Goal: Find contact information: Find contact information

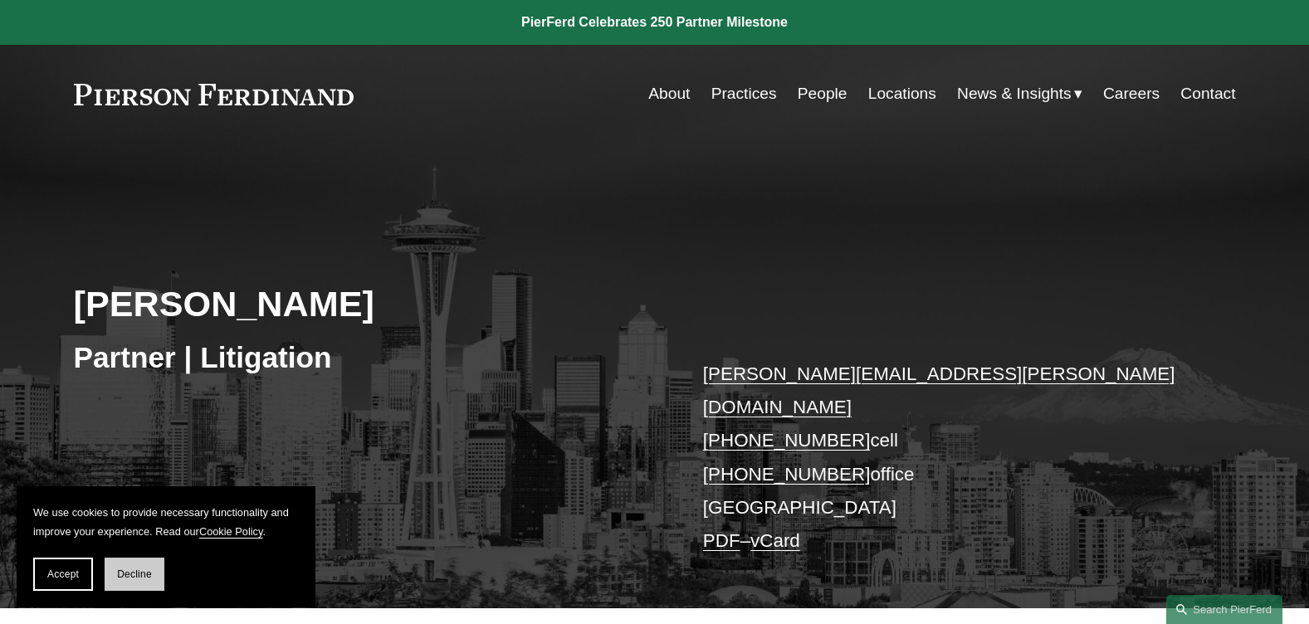
click at [132, 573] on span "Decline" at bounding box center [134, 574] width 35 height 12
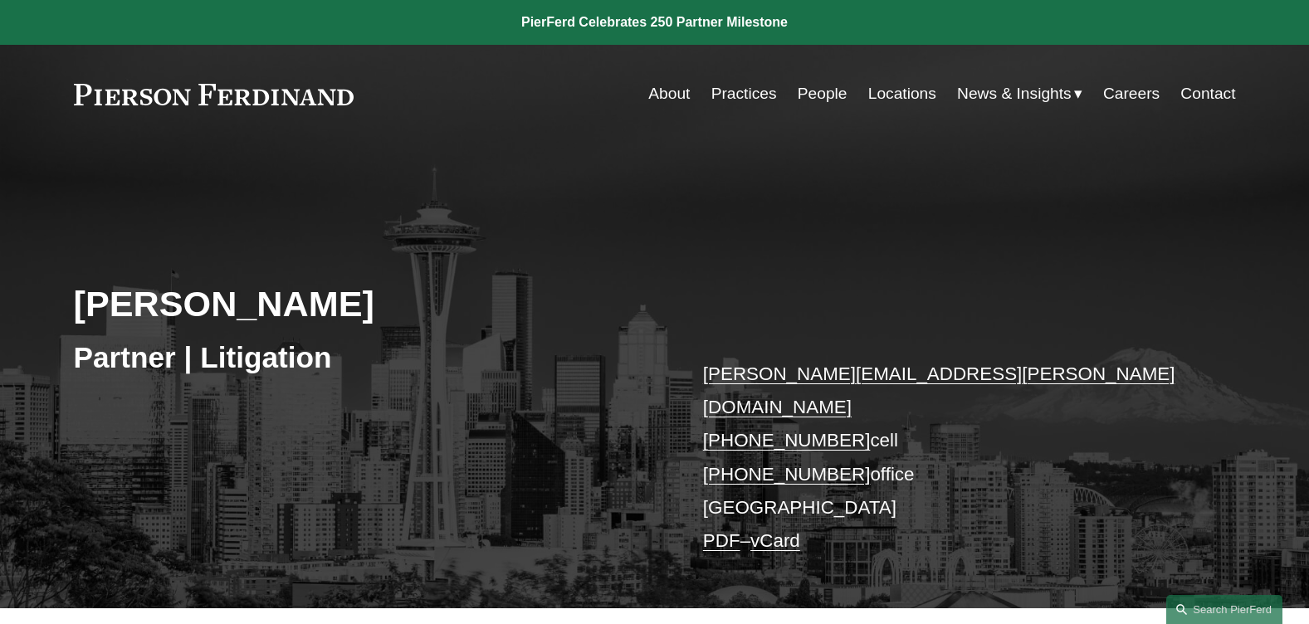
click at [893, 88] on link "Locations" at bounding box center [902, 94] width 68 height 32
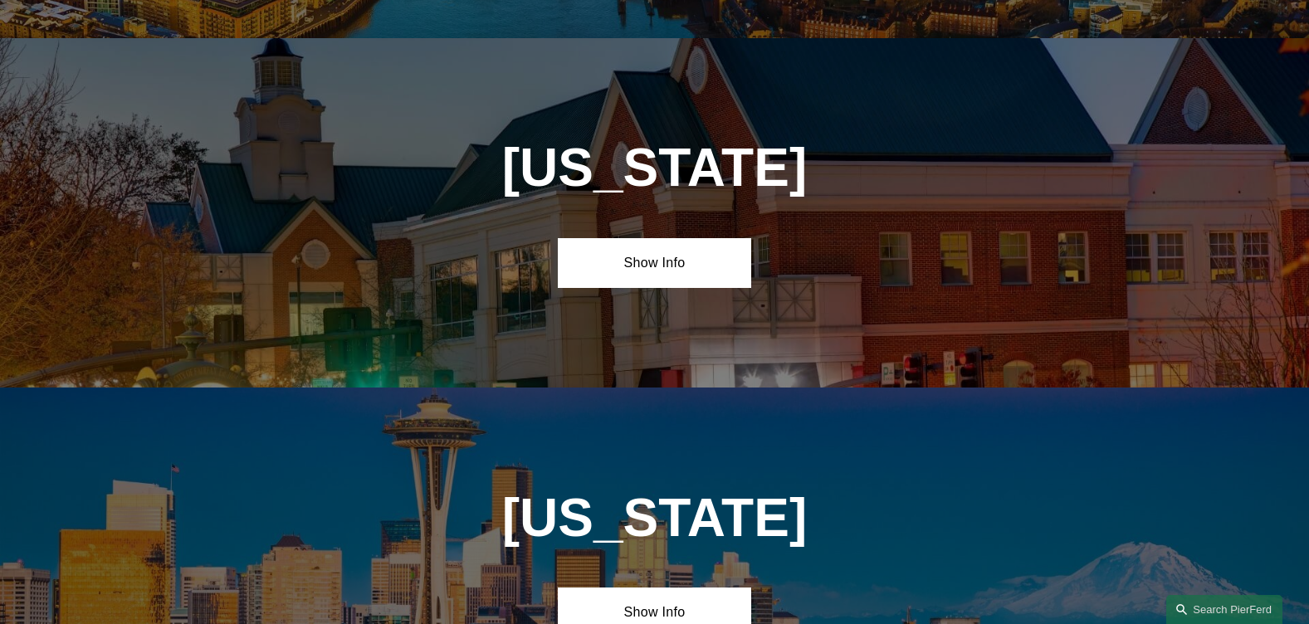
scroll to position [6722, 0]
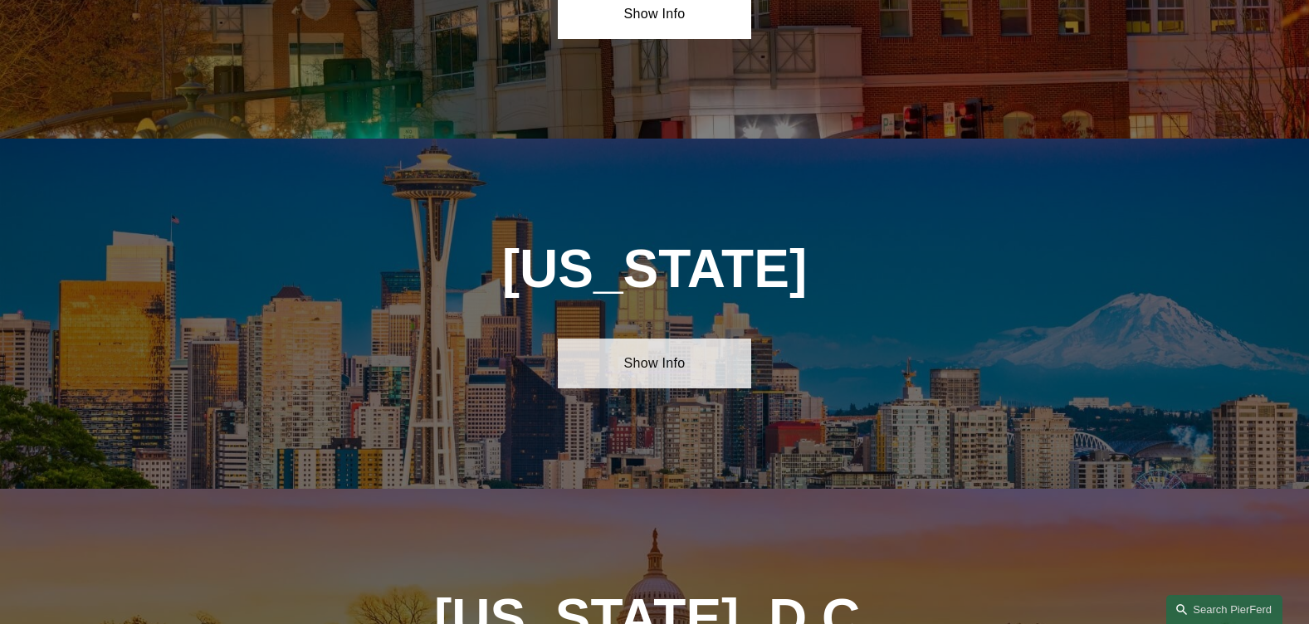
click at [671, 339] on link "Show Info" at bounding box center [654, 364] width 193 height 50
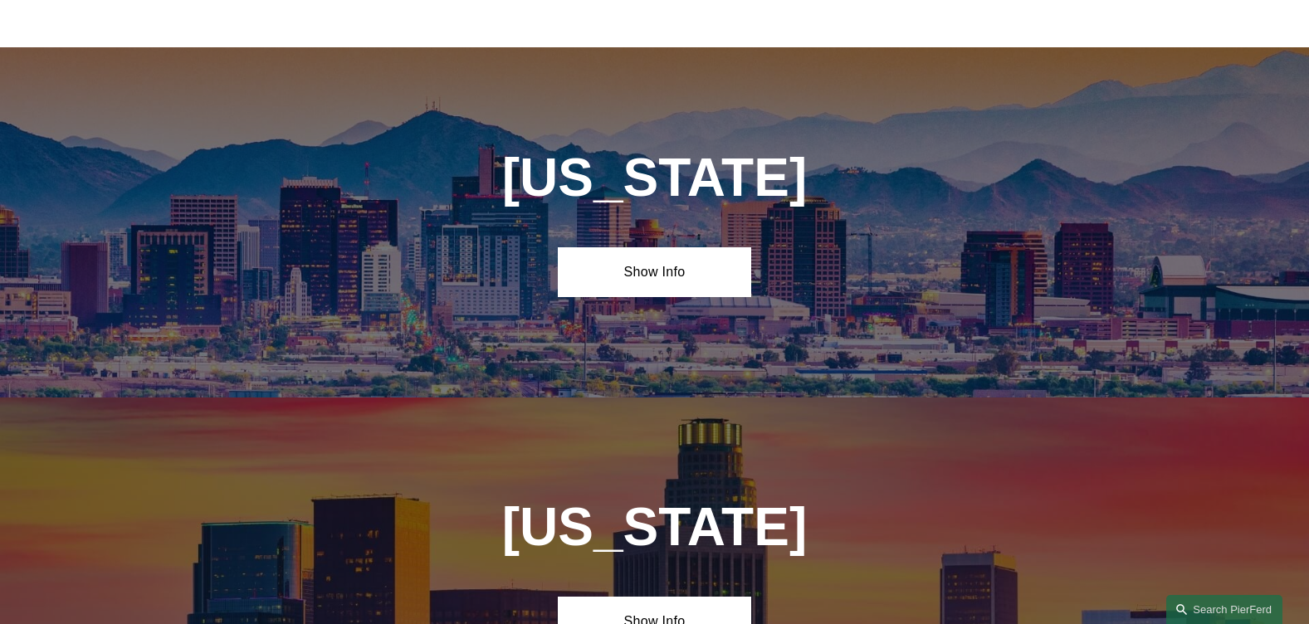
scroll to position [0, 0]
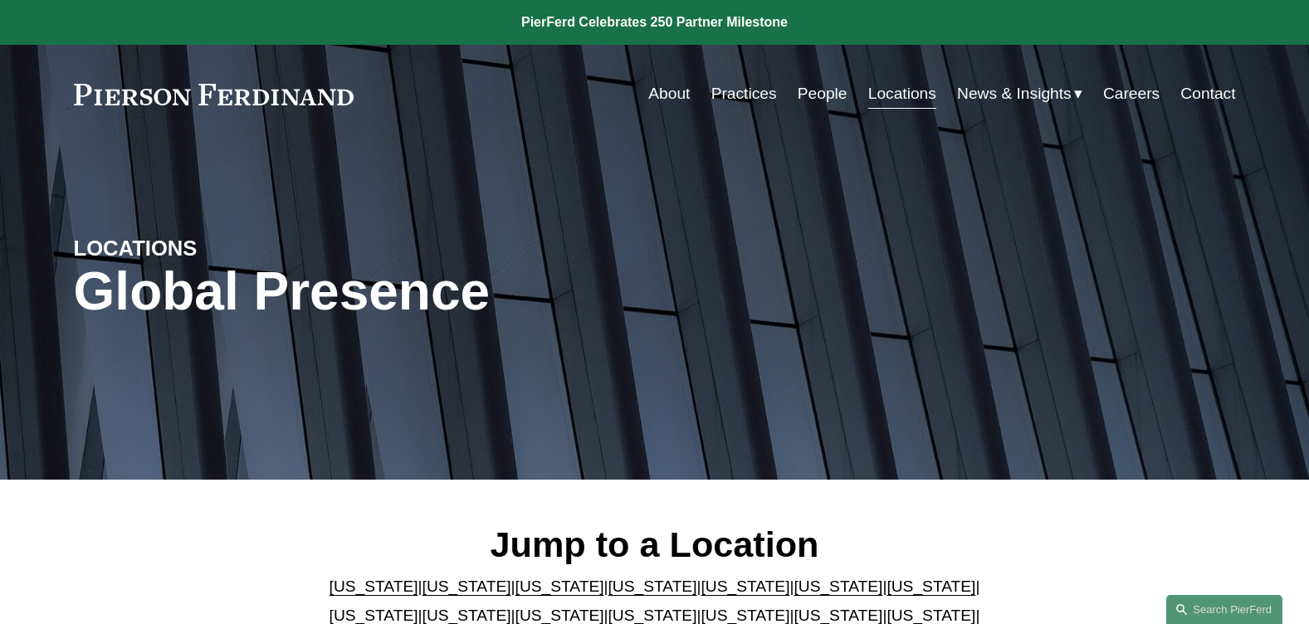
click at [834, 90] on link "People" at bounding box center [823, 94] width 50 height 32
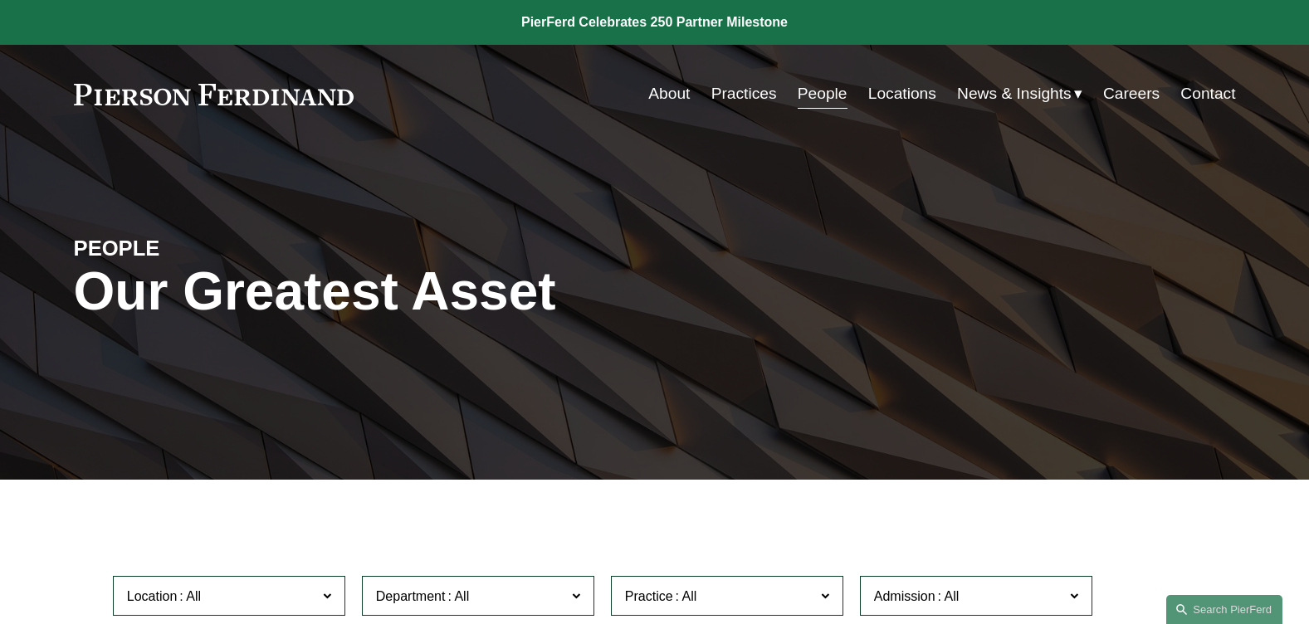
click at [331, 598] on span at bounding box center [327, 595] width 8 height 22
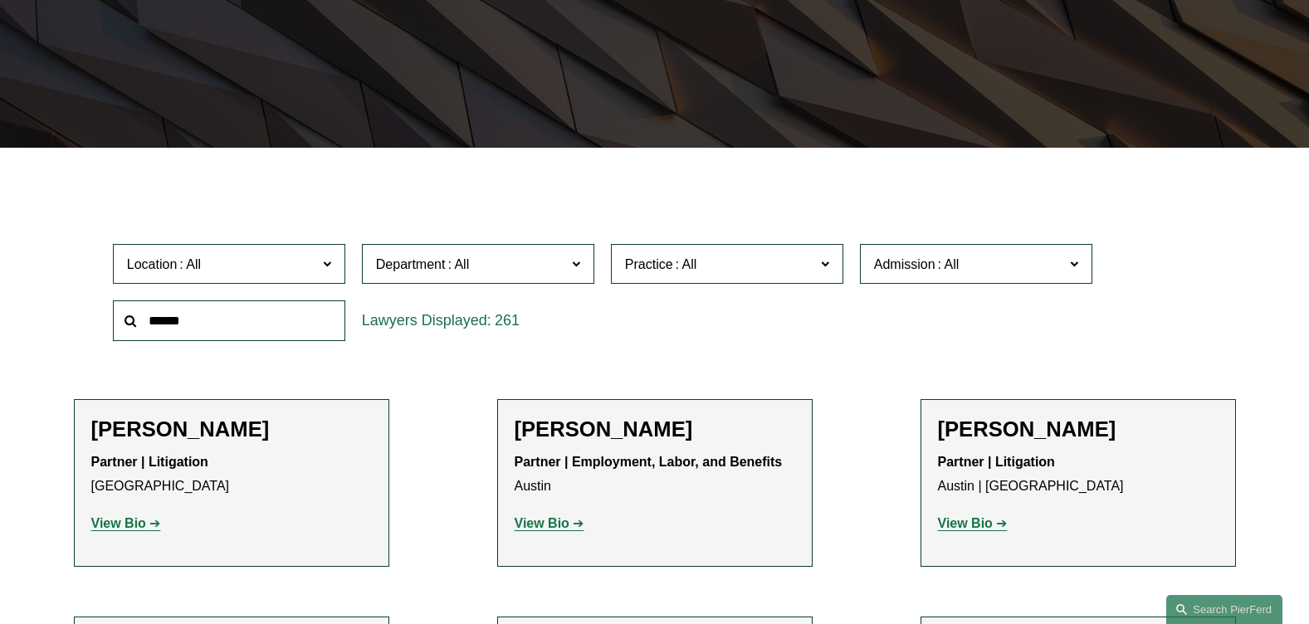
scroll to position [768, 0]
click at [0, 0] on link "[GEOGRAPHIC_DATA]" at bounding box center [0, 0] width 0 height 0
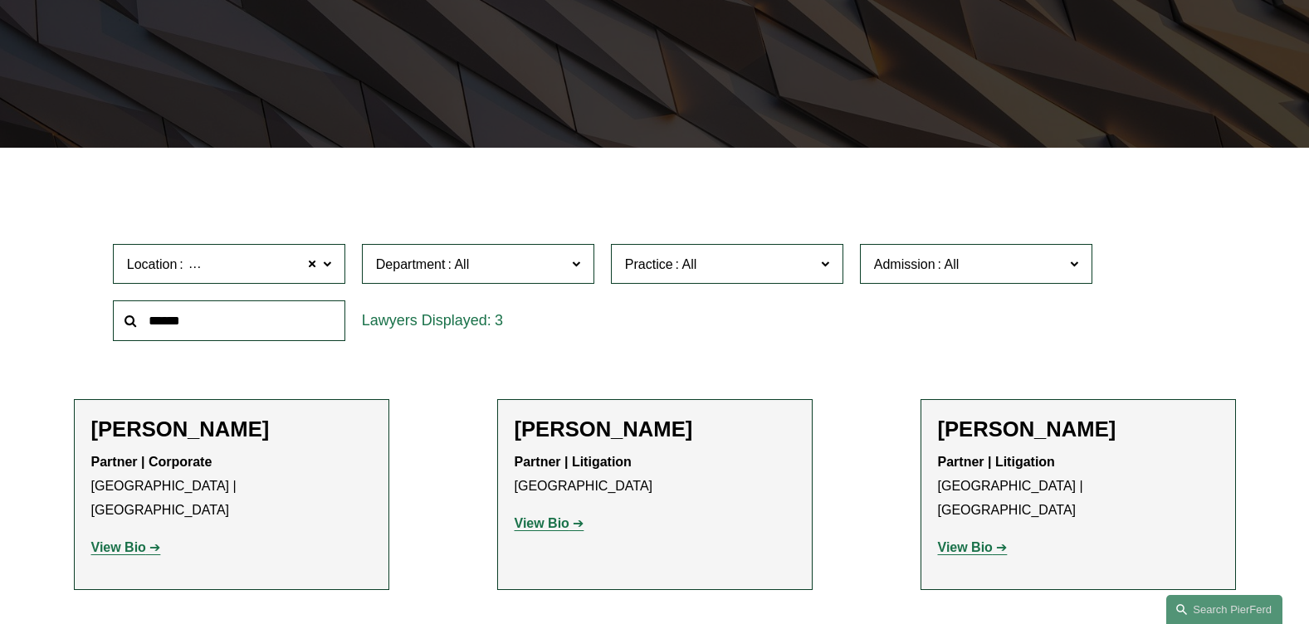
scroll to position [498, 0]
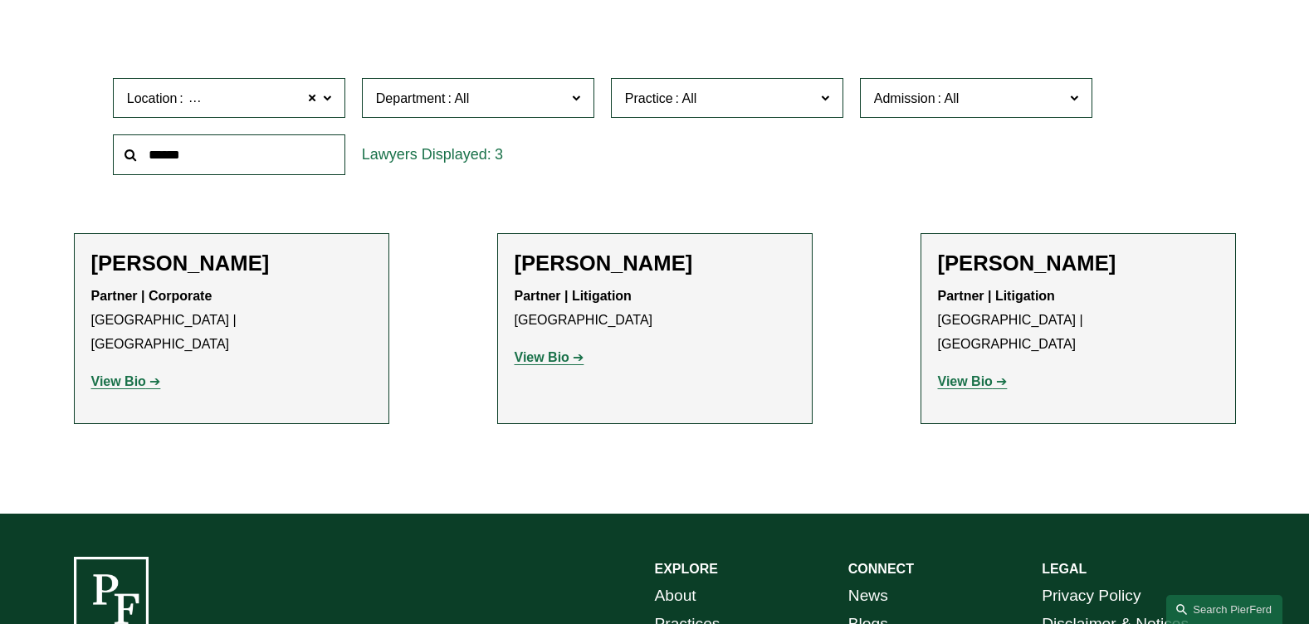
click at [547, 363] on strong "View Bio" at bounding box center [542, 357] width 55 height 14
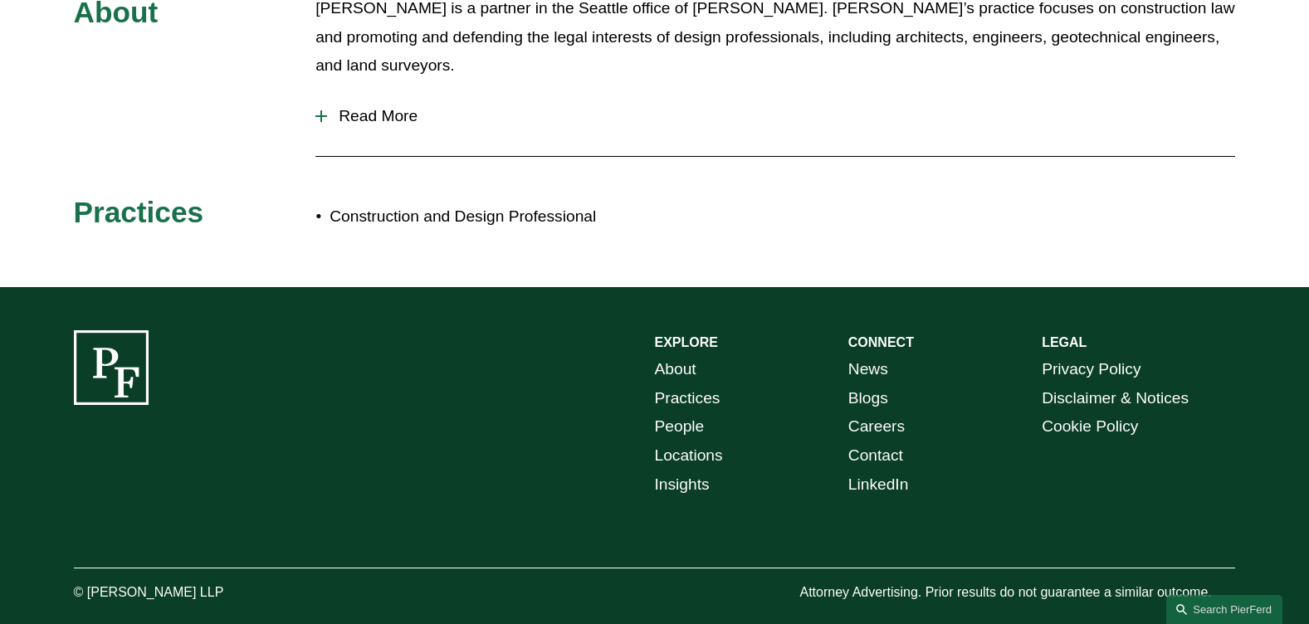
scroll to position [342, 0]
